Goal: Transaction & Acquisition: Download file/media

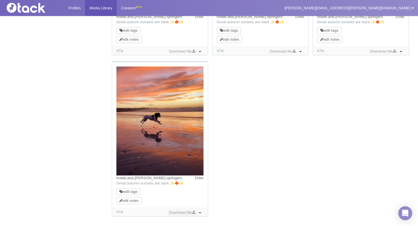
scroll to position [565, 0]
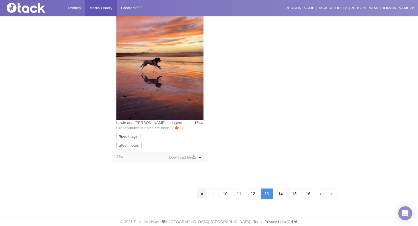
click at [197, 192] on link "«" at bounding box center [202, 193] width 10 height 10
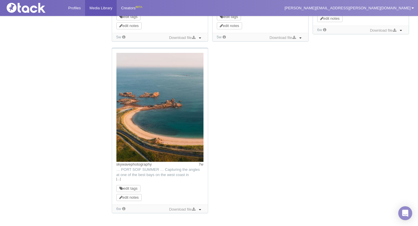
scroll to position [42, 0]
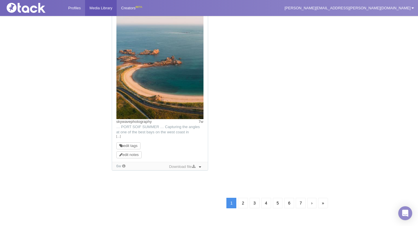
scroll to position [610, 0]
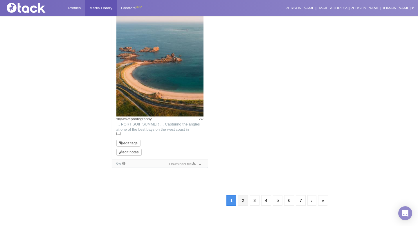
click at [244, 199] on link "2" at bounding box center [243, 200] width 10 height 10
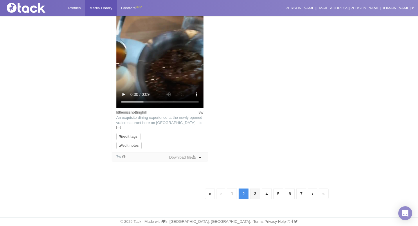
click at [254, 196] on link "3" at bounding box center [255, 193] width 10 height 10
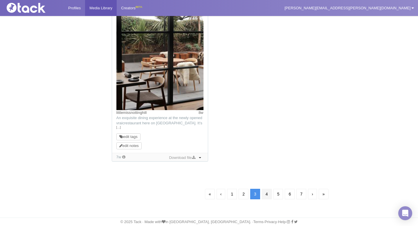
click at [266, 198] on link "4" at bounding box center [267, 194] width 10 height 10
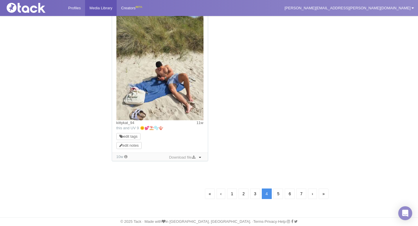
scroll to position [42, 0]
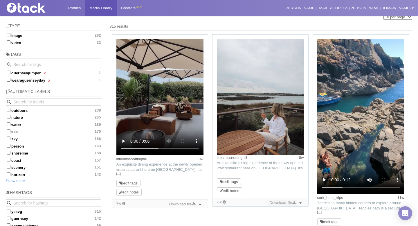
click at [279, 202] on link "Download file" at bounding box center [282, 203] width 29 height 6
drag, startPoint x: 263, startPoint y: 160, endPoint x: 215, endPoint y: 160, distance: 48.2
click at [215, 160] on div "littlemissnottinghill 8w TikTok: An exquisite dining experience at the newly op…" at bounding box center [261, 116] width 96 height 163
copy link "littlemissnottinghill"
click at [220, 174] on link "[…]" at bounding box center [260, 172] width 87 height 5
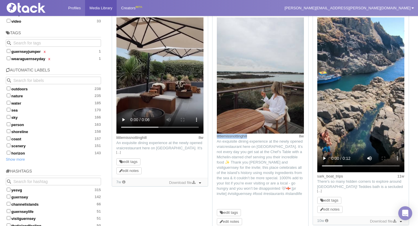
scroll to position [64, 0]
